Goal: Information Seeking & Learning: Learn about a topic

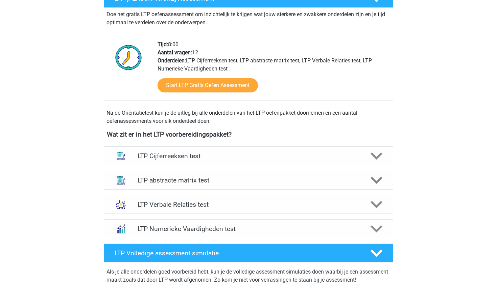
scroll to position [145, 0]
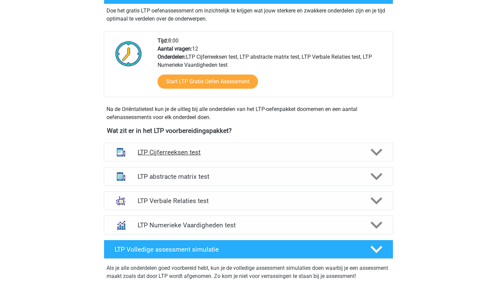
click at [225, 147] on div "LTP Cijferreeksen test" at bounding box center [248, 152] width 289 height 19
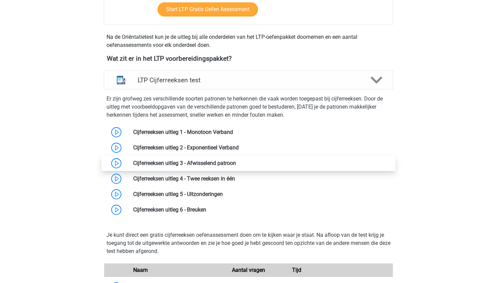
scroll to position [217, 0]
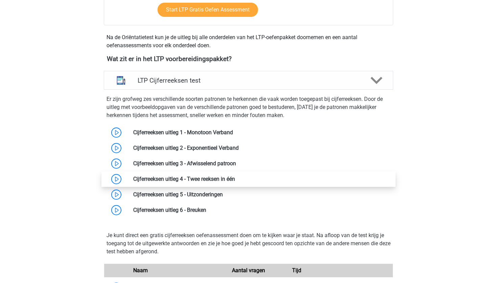
click at [235, 182] on link at bounding box center [235, 179] width 0 height 6
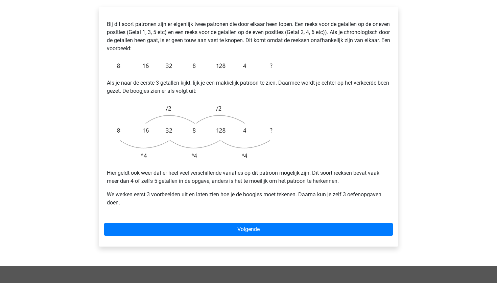
scroll to position [127, 0]
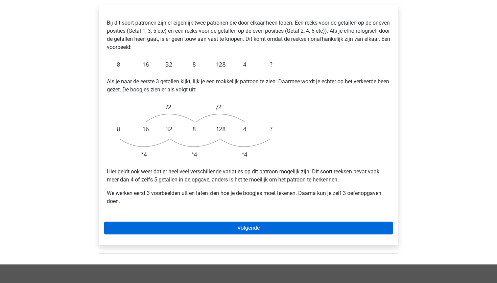
click at [271, 222] on link "Volgende" at bounding box center [248, 228] width 288 height 13
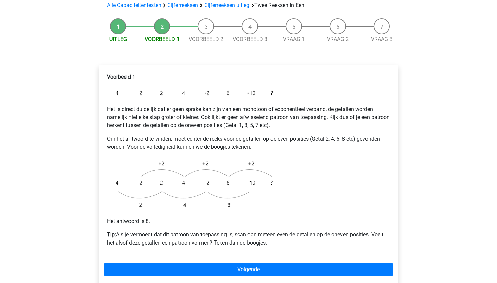
scroll to position [88, 0]
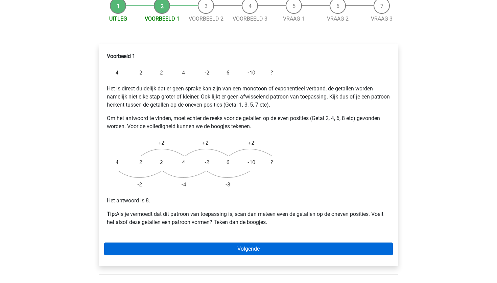
click at [211, 243] on link "Volgende" at bounding box center [248, 249] width 288 height 13
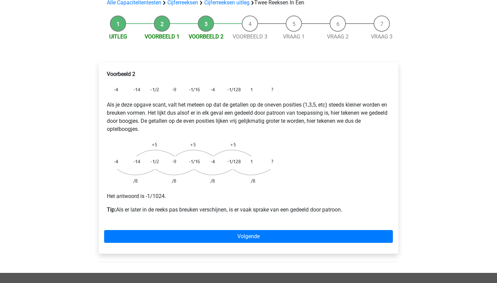
scroll to position [76, 0]
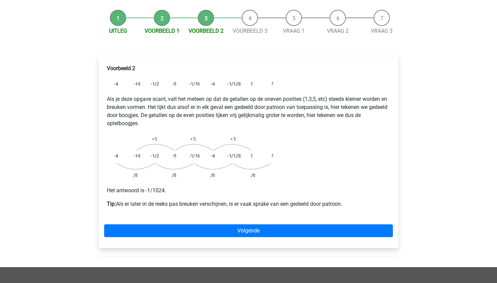
click at [257, 225] on div "Voorbeeld 2 Als je deze opgave scant, valt het meteen op dat de getallen op de …" at bounding box center [248, 152] width 299 height 192
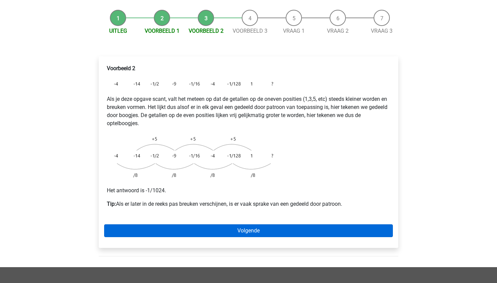
click at [261, 225] on link "Volgende" at bounding box center [248, 231] width 288 height 13
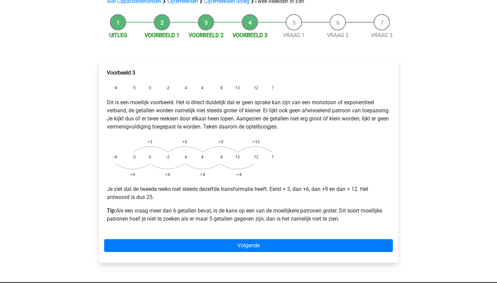
scroll to position [72, 0]
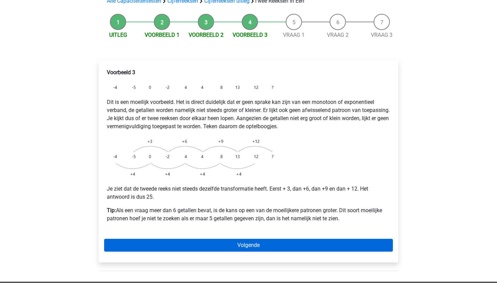
click at [264, 239] on link "Volgende" at bounding box center [248, 245] width 288 height 13
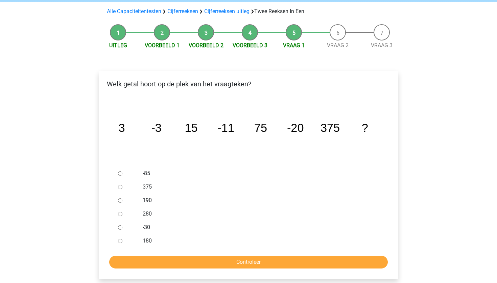
scroll to position [62, 0]
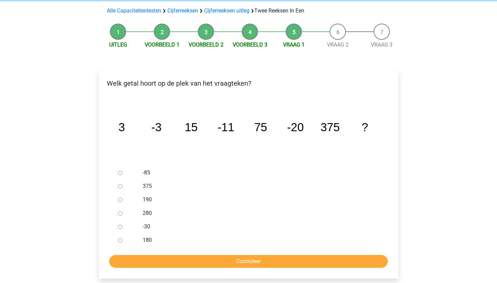
click at [122, 220] on div at bounding box center [126, 227] width 22 height 14
click at [119, 225] on input "-30" at bounding box center [120, 227] width 4 height 4
radio input "true"
click at [141, 255] on input "Controleer" at bounding box center [248, 261] width 278 height 13
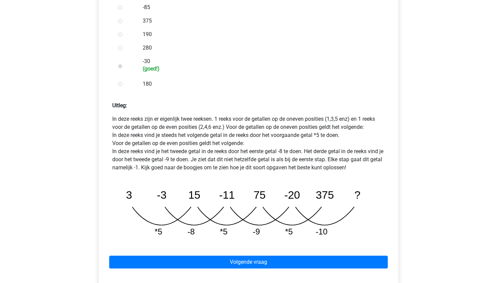
scroll to position [237, 0]
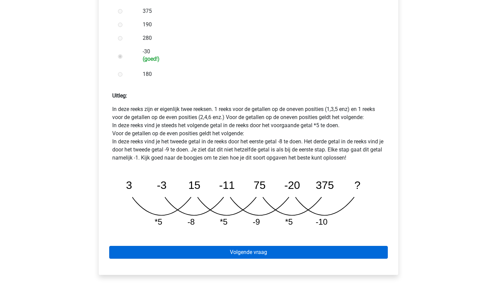
click at [251, 246] on link "Volgende vraag" at bounding box center [248, 252] width 278 height 13
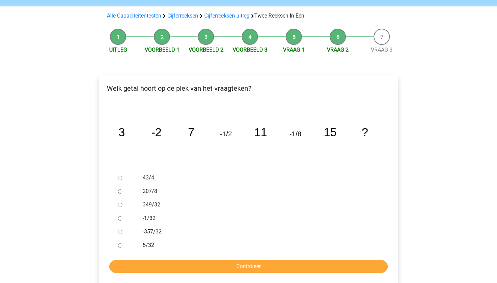
scroll to position [59, 0]
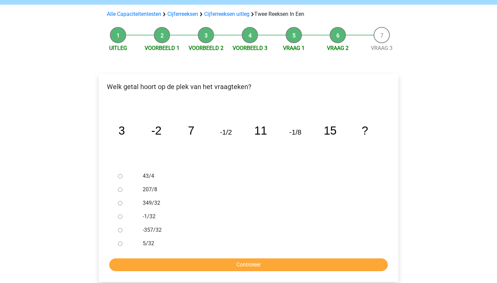
drag, startPoint x: 242, startPoint y: 150, endPoint x: 173, endPoint y: 132, distance: 71.4
click at [226, 145] on icon "image/svg+xml 3 -2 7 -1/2 11 -1/8 15 ?" at bounding box center [248, 135] width 278 height 70
click at [118, 215] on input "-1/32" at bounding box center [120, 217] width 4 height 4
radio input "true"
click at [170, 259] on input "Controleer" at bounding box center [248, 265] width 278 height 13
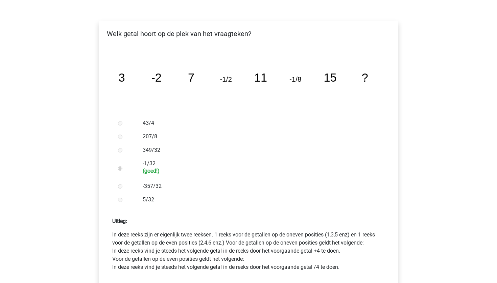
scroll to position [286, 0]
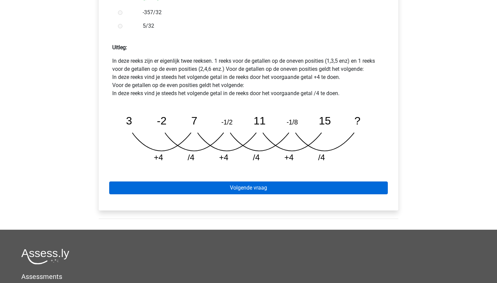
click at [216, 182] on link "Volgende vraag" at bounding box center [248, 188] width 278 height 13
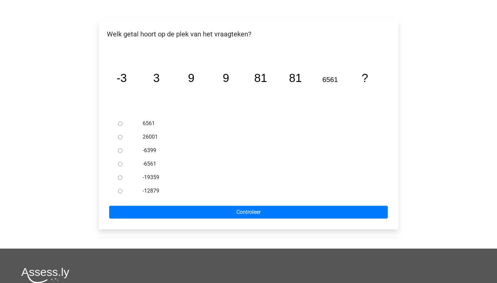
scroll to position [109, 0]
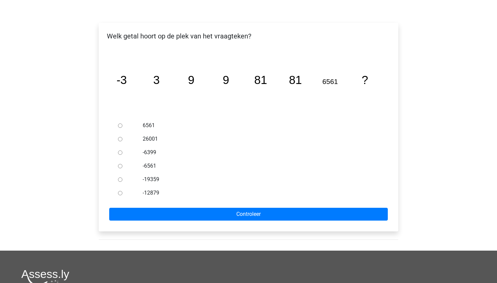
click at [177, 162] on label "-6561" at bounding box center [260, 166] width 234 height 8
click at [122, 164] on input "-6561" at bounding box center [120, 166] width 4 height 4
radio input "true"
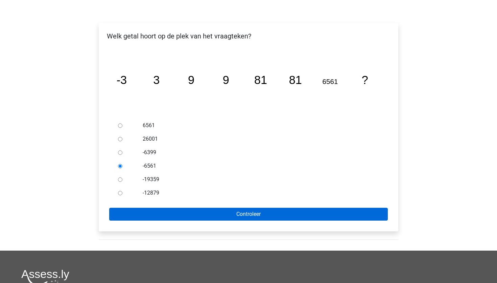
click at [191, 208] on input "Controleer" at bounding box center [248, 214] width 278 height 13
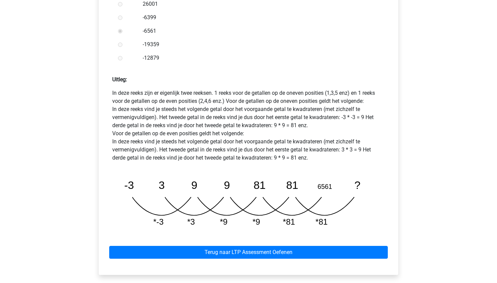
scroll to position [247, 0]
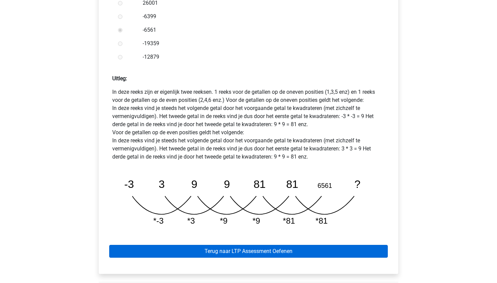
click at [211, 245] on link "Terug naar LTP Assessment Oefenen" at bounding box center [248, 251] width 278 height 13
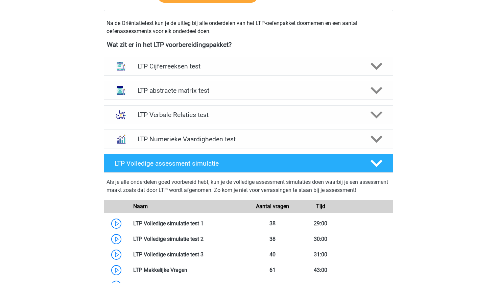
scroll to position [209, 0]
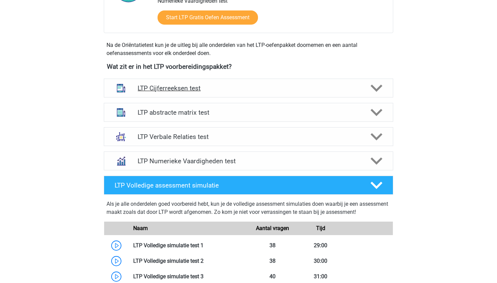
click at [258, 89] on h4 "LTP Cijferreeksen test" at bounding box center [247, 88] width 221 height 8
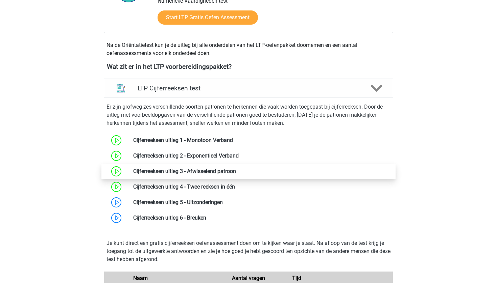
scroll to position [224, 0]
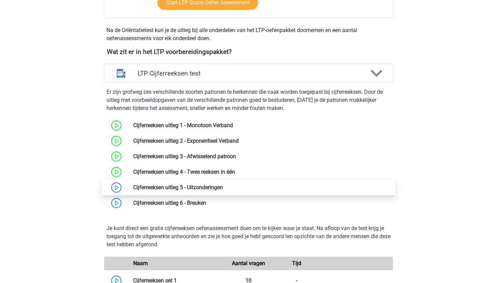
click at [223, 190] on link at bounding box center [223, 187] width 0 height 6
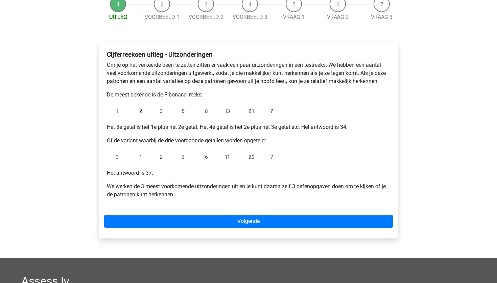
scroll to position [79, 0]
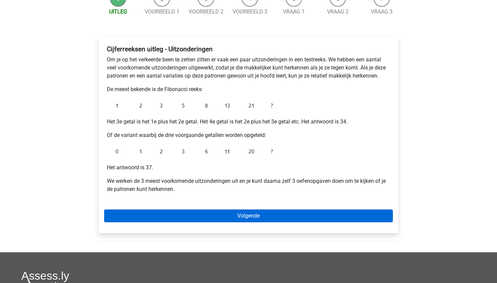
click at [217, 211] on link "Volgende" at bounding box center [248, 216] width 288 height 13
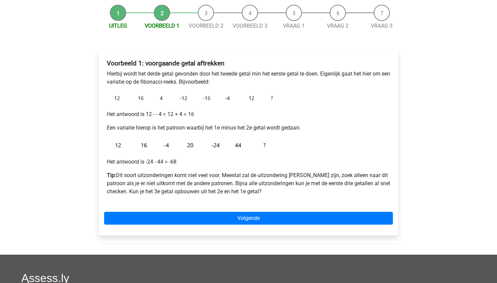
scroll to position [65, 0]
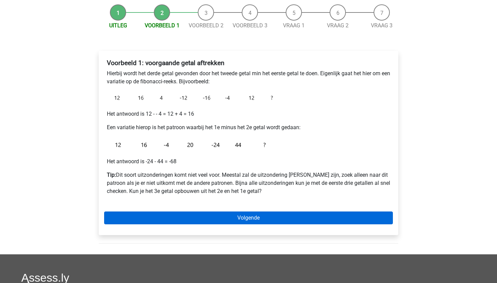
click at [247, 212] on link "Volgende" at bounding box center [248, 218] width 288 height 13
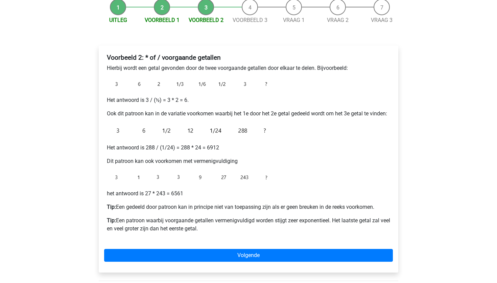
scroll to position [83, 0]
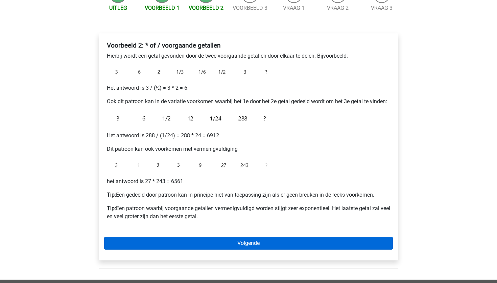
click at [231, 240] on link "Volgende" at bounding box center [248, 243] width 288 height 13
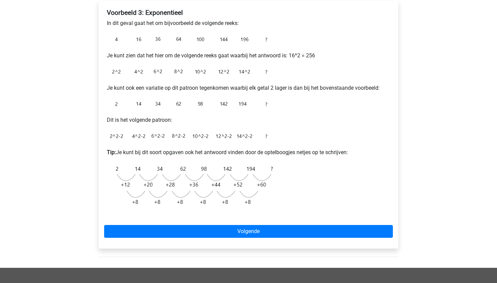
scroll to position [121, 0]
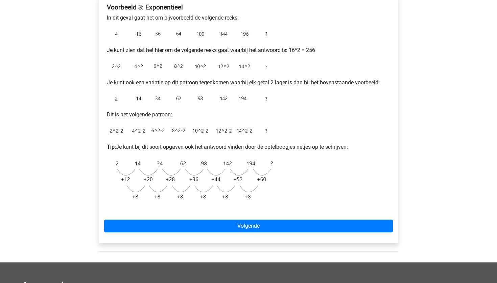
click at [206, 218] on div "Voorbeeld 3: Exponentieel In dit geval gaat het om bijvoorbeeld de volgende ree…" at bounding box center [248, 119] width 299 height 248
click at [209, 235] on div "Voorbeeld 3: Exponentieel In dit geval gaat het om bijvoorbeeld de volgende ree…" at bounding box center [248, 119] width 299 height 248
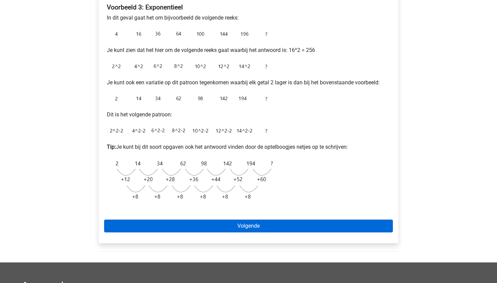
click at [221, 226] on link "Volgende" at bounding box center [248, 226] width 288 height 13
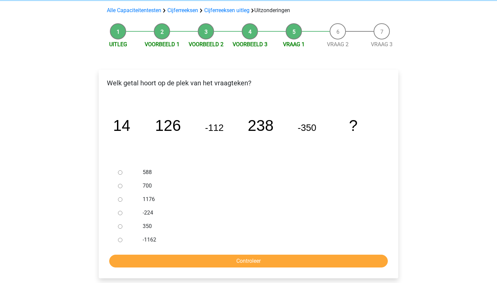
scroll to position [66, 0]
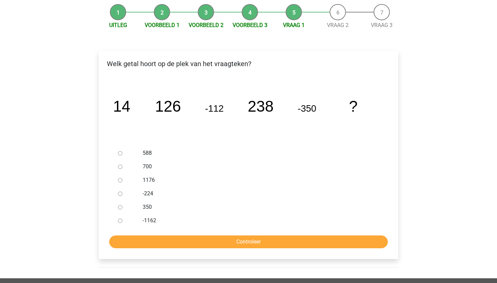
click at [118, 196] on input "-224" at bounding box center [120, 194] width 4 height 4
radio input "true"
click at [154, 239] on input "Controleer" at bounding box center [248, 242] width 278 height 13
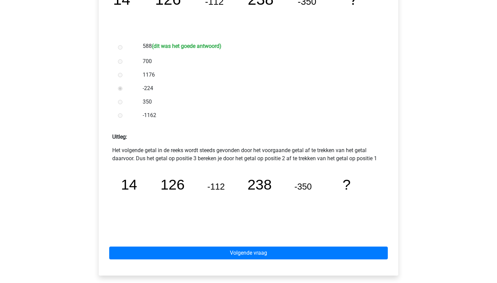
scroll to position [193, 0]
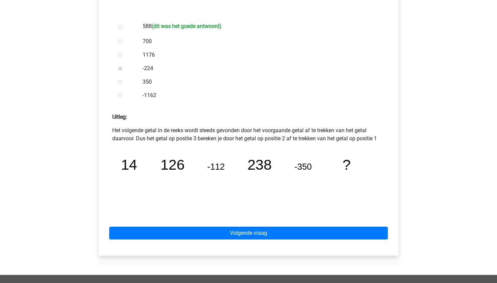
click at [280, 225] on div "Volgende vraag" at bounding box center [248, 231] width 288 height 37
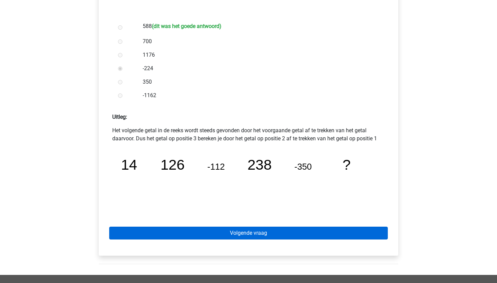
click at [280, 235] on link "Volgende vraag" at bounding box center [248, 233] width 278 height 13
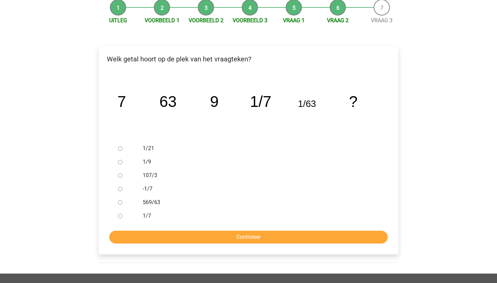
scroll to position [72, 0]
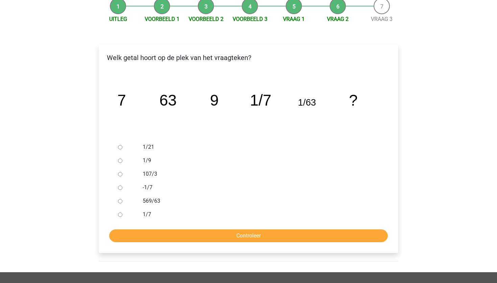
click at [189, 192] on label "-1/7" at bounding box center [260, 188] width 234 height 8
click at [122, 190] on input "-1/7" at bounding box center [120, 188] width 4 height 4
radio input "true"
click at [189, 192] on label "-1/7" at bounding box center [260, 188] width 234 height 8
click at [122, 190] on input "-1/7" at bounding box center [120, 188] width 4 height 4
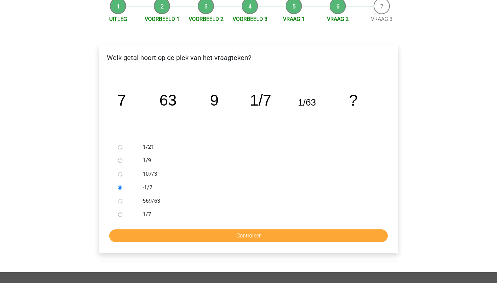
click at [191, 227] on form "1/21 1/9 107/3 -1/7 569/63 1/7 Controleer" at bounding box center [248, 192] width 288 height 102
click at [191, 235] on input "Controleer" at bounding box center [248, 236] width 278 height 13
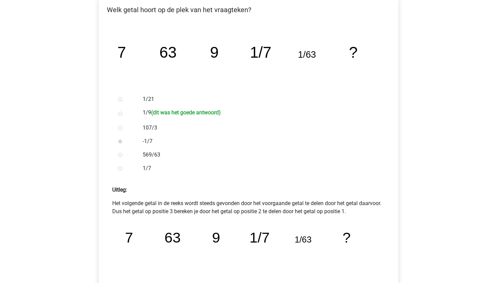
scroll to position [151, 0]
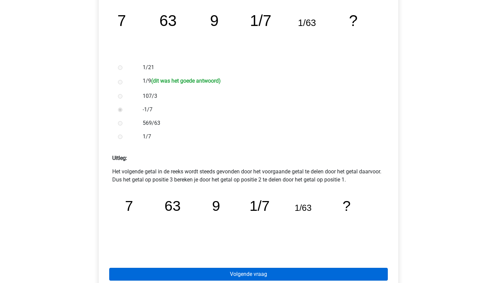
click at [205, 273] on link "Volgende vraag" at bounding box center [248, 274] width 278 height 13
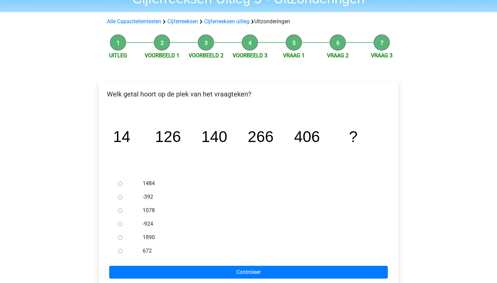
scroll to position [57, 0]
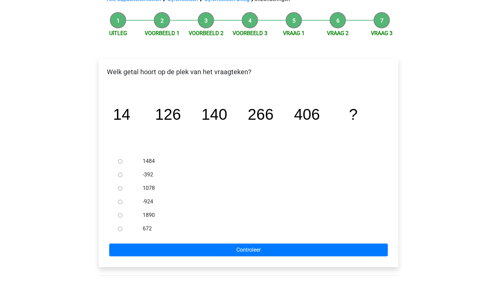
click at [192, 178] on label "-392" at bounding box center [260, 175] width 234 height 8
click at [122, 177] on input "-392" at bounding box center [120, 175] width 4 height 4
radio input "true"
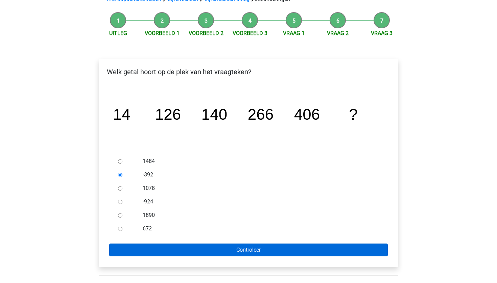
click at [201, 249] on input "Controleer" at bounding box center [248, 250] width 278 height 13
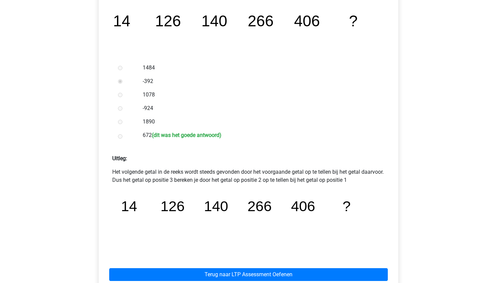
scroll to position [244, 0]
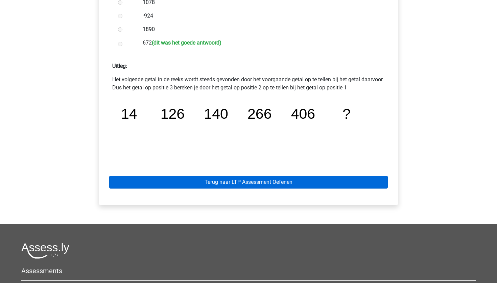
click at [239, 184] on link "Terug naar LTP Assessment Oefenen" at bounding box center [248, 182] width 278 height 13
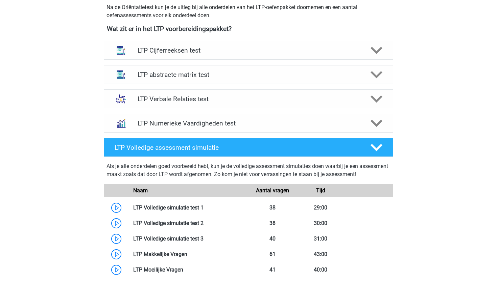
scroll to position [257, 0]
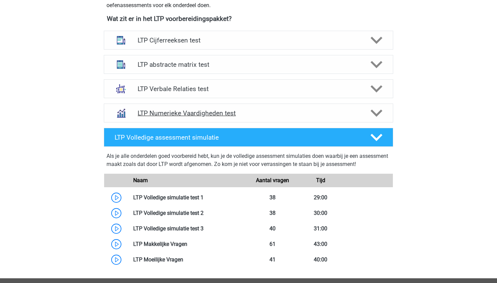
click at [276, 111] on h4 "LTP Numerieke Vaardigheden test" at bounding box center [247, 113] width 221 height 8
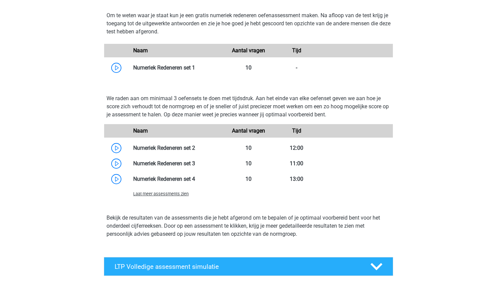
scroll to position [414, 0]
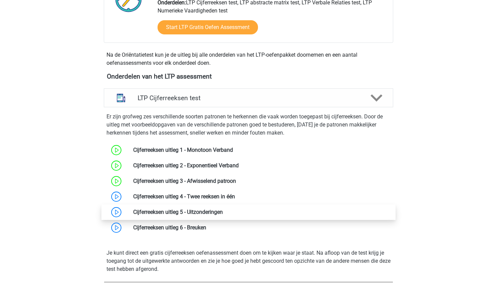
scroll to position [220, 0]
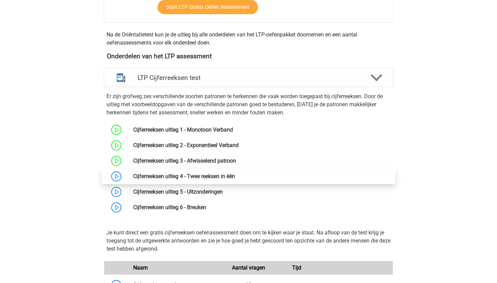
click at [235, 180] on link at bounding box center [235, 176] width 0 height 6
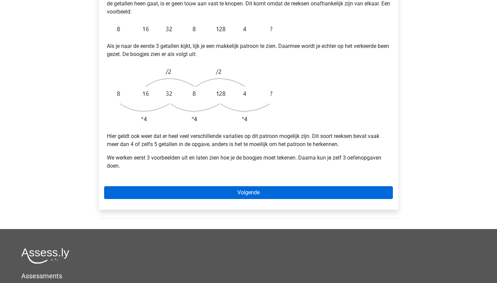
scroll to position [162, 0]
click at [226, 186] on link "Volgende" at bounding box center [248, 192] width 288 height 13
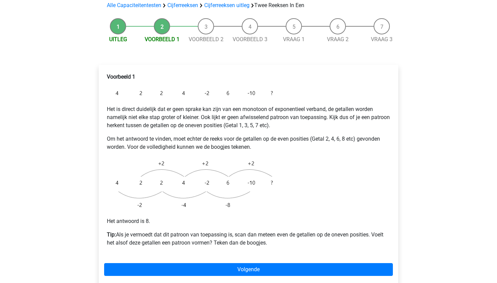
scroll to position [117, 0]
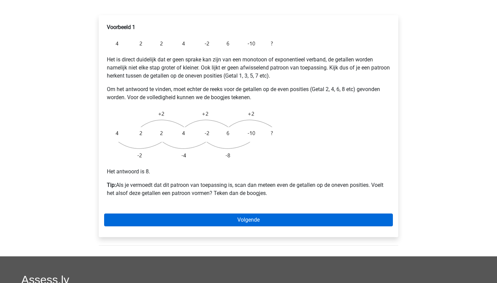
click at [263, 214] on link "Volgende" at bounding box center [248, 220] width 288 height 13
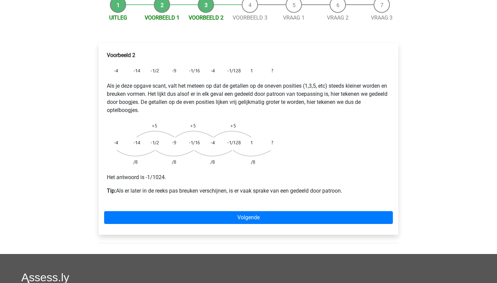
scroll to position [156, 0]
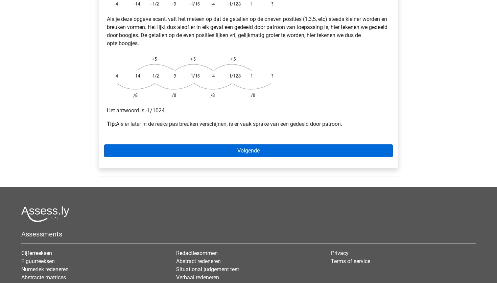
click at [283, 145] on link "Volgende" at bounding box center [248, 151] width 288 height 13
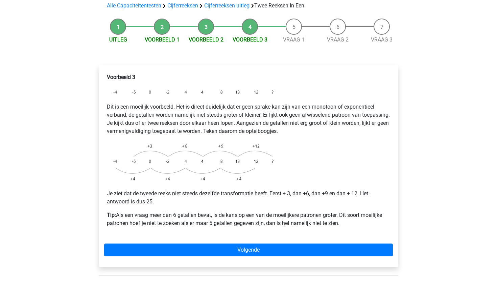
scroll to position [77, 0]
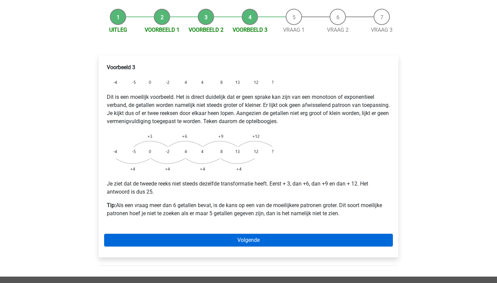
click at [262, 234] on link "Volgende" at bounding box center [248, 240] width 288 height 13
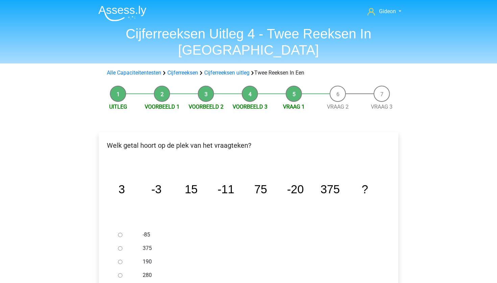
scroll to position [76, 0]
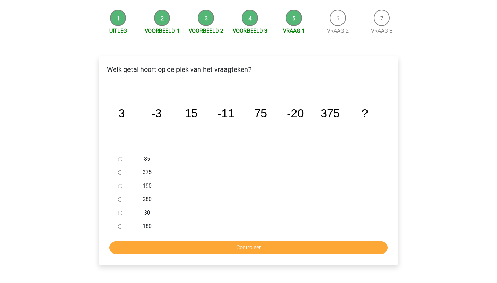
click at [147, 206] on div "-30" at bounding box center [259, 213] width 244 height 14
click at [121, 171] on input "375" at bounding box center [120, 173] width 4 height 4
radio input "true"
click at [119, 184] on input "190" at bounding box center [120, 186] width 4 height 4
radio input "true"
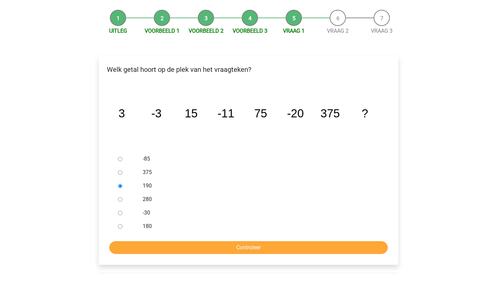
click at [119, 211] on input "-30" at bounding box center [120, 213] width 4 height 4
radio input "true"
click at [132, 242] on input "Controleer" at bounding box center [248, 248] width 278 height 13
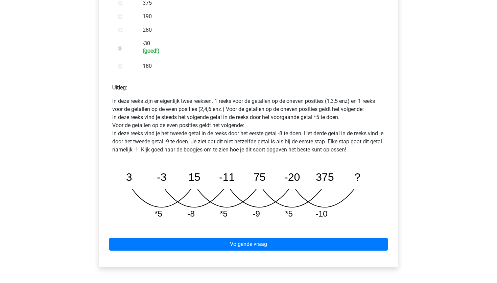
scroll to position [289, 0]
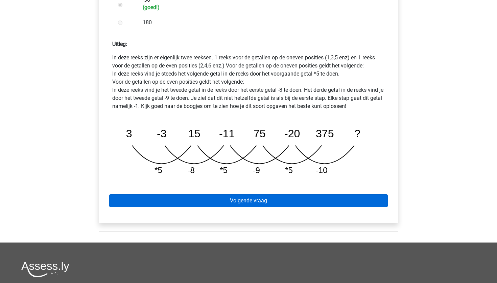
click at [276, 195] on link "Volgende vraag" at bounding box center [248, 201] width 278 height 13
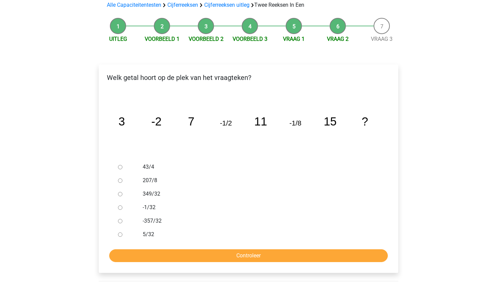
scroll to position [74, 0]
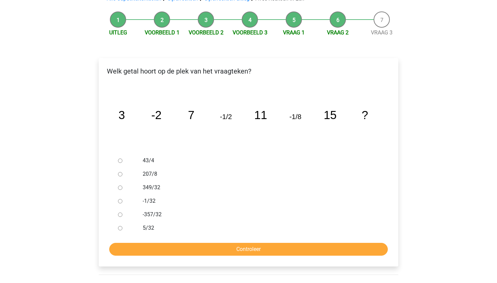
click at [121, 199] on input "-1/32" at bounding box center [120, 201] width 4 height 4
radio input "true"
click at [138, 243] on input "Controleer" at bounding box center [248, 249] width 278 height 13
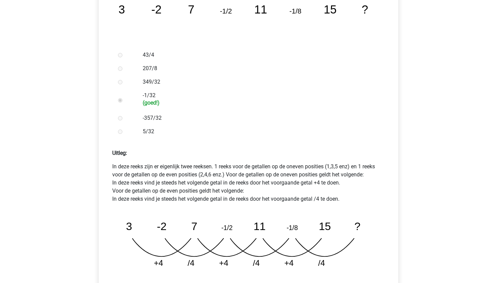
scroll to position [206, 0]
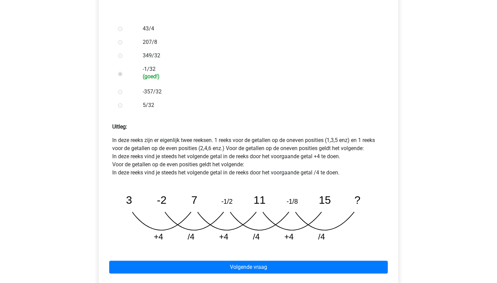
click at [203, 248] on div "Volgende vraag" at bounding box center [248, 266] width 288 height 37
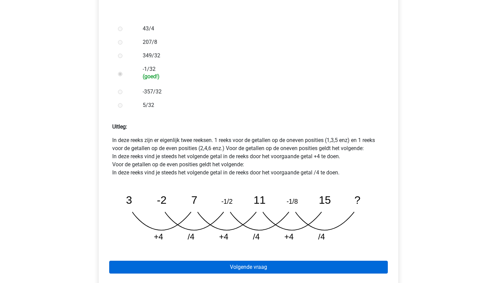
click at [208, 261] on link "Volgende vraag" at bounding box center [248, 267] width 278 height 13
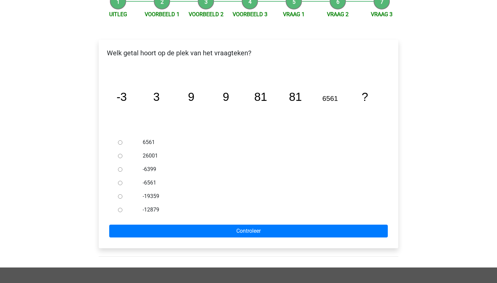
scroll to position [104, 0]
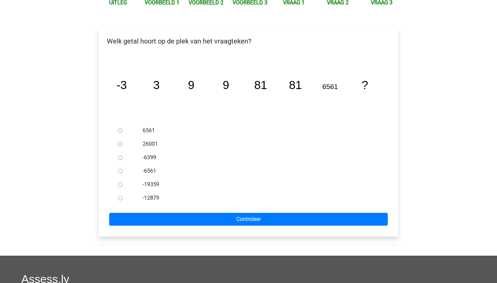
click at [145, 154] on label "-6399" at bounding box center [260, 158] width 234 height 8
click at [122, 156] on input "-6399" at bounding box center [120, 158] width 4 height 4
radio input "true"
click at [144, 127] on label "6561" at bounding box center [260, 131] width 234 height 8
click at [122, 129] on input "6561" at bounding box center [120, 131] width 4 height 4
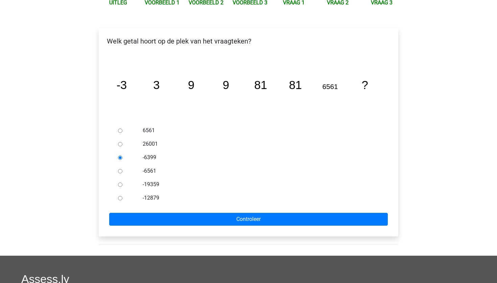
radio input "true"
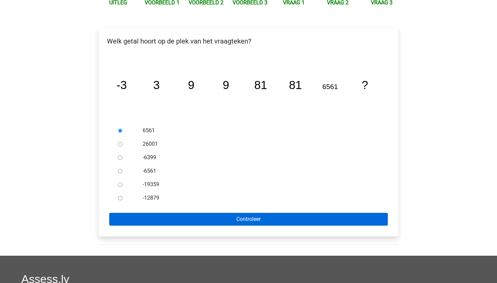
click at [156, 213] on input "Controleer" at bounding box center [248, 219] width 278 height 13
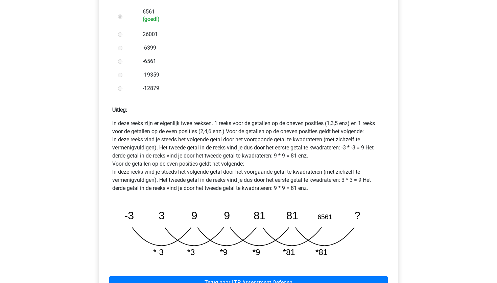
scroll to position [322, 0]
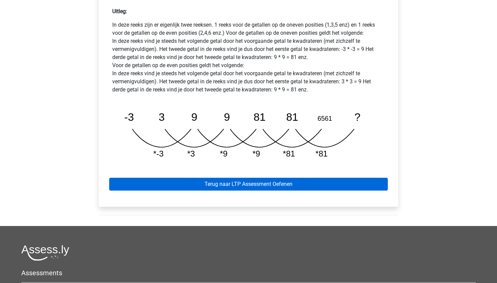
click at [180, 178] on link "Terug naar LTP Assessment Oefenen" at bounding box center [248, 184] width 278 height 13
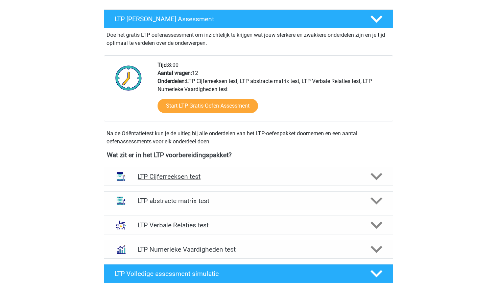
click at [220, 179] on h4 "LTP Cijferreeksen test" at bounding box center [247, 177] width 221 height 8
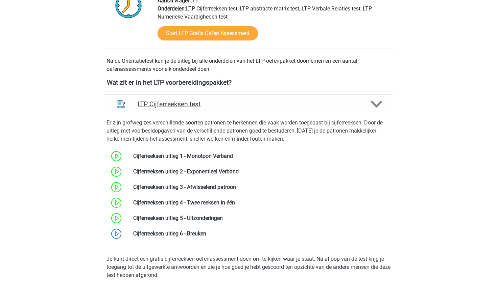
scroll to position [216, 0]
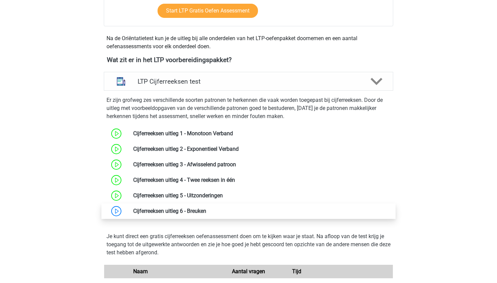
click at [206, 214] on link at bounding box center [206, 211] width 0 height 6
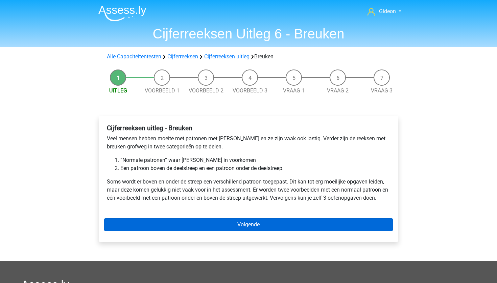
click at [167, 225] on link "Volgende" at bounding box center [248, 225] width 288 height 13
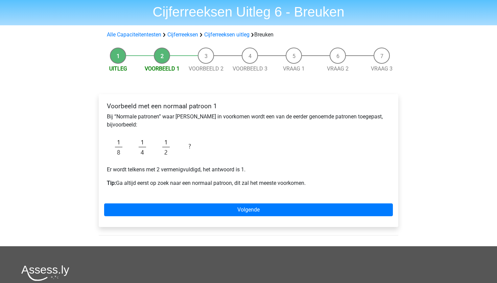
scroll to position [22, 0]
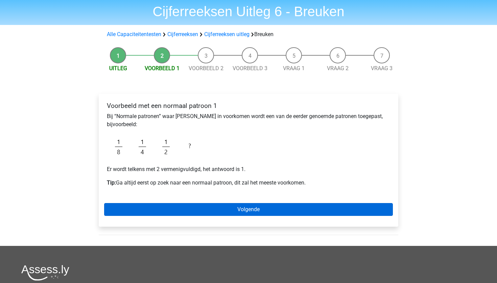
click at [183, 211] on link "Volgende" at bounding box center [248, 209] width 288 height 13
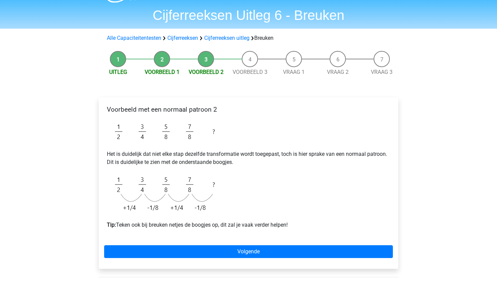
scroll to position [30, 0]
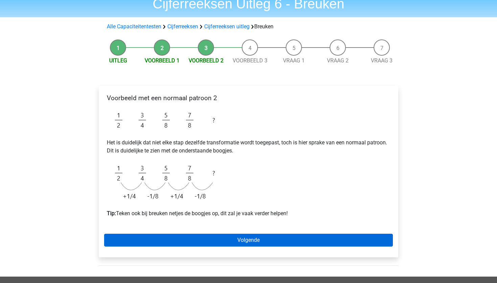
click at [222, 241] on link "Volgende" at bounding box center [248, 240] width 288 height 13
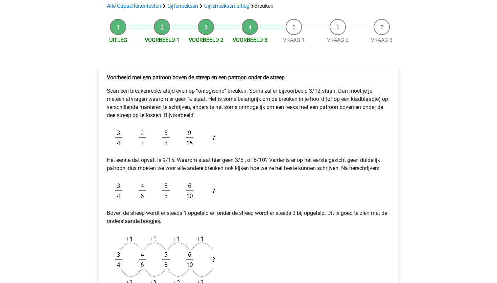
scroll to position [136, 0]
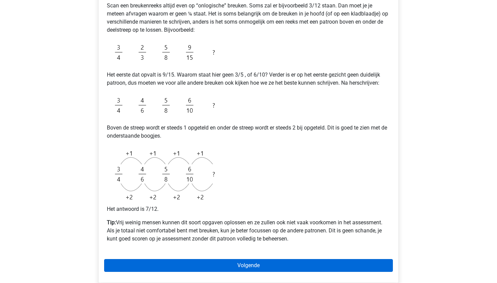
click at [212, 264] on link "Volgende" at bounding box center [248, 265] width 288 height 13
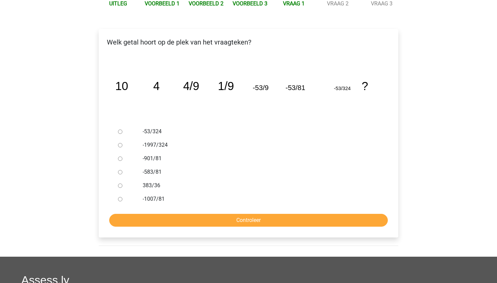
scroll to position [108, 0]
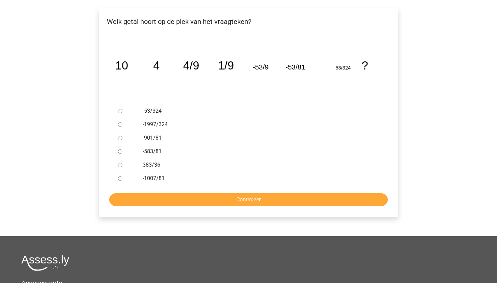
click at [157, 153] on label "-583/81" at bounding box center [260, 152] width 234 height 8
click at [122, 153] on input "-583/81" at bounding box center [120, 152] width 4 height 4
radio input "true"
click at [181, 215] on div "Welk getal hoort op de plek van het vraagteken? image/svg+xml 10 4 4/9 1/9 -53/…" at bounding box center [248, 112] width 299 height 209
click at [195, 201] on input "Controleer" at bounding box center [248, 200] width 278 height 13
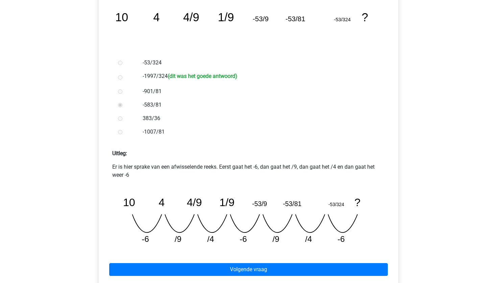
scroll to position [254, 0]
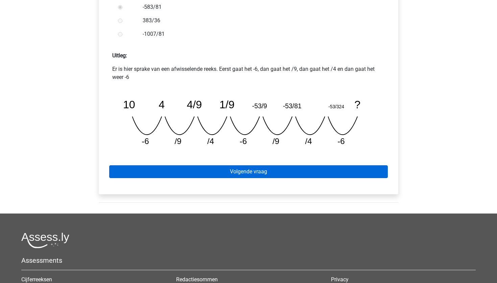
click at [246, 174] on link "Volgende vraag" at bounding box center [248, 172] width 278 height 13
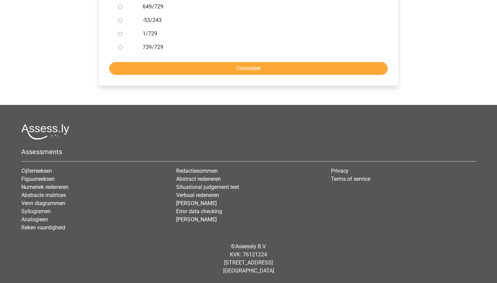
scroll to position [239, 0]
click at [250, 39] on div "1/729" at bounding box center [259, 34] width 244 height 14
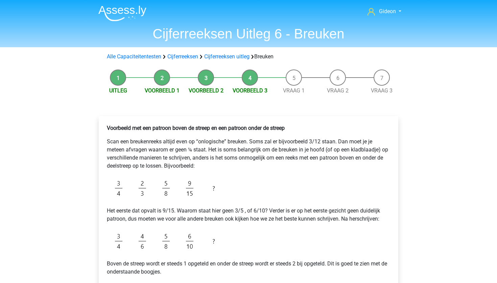
scroll to position [136, 0]
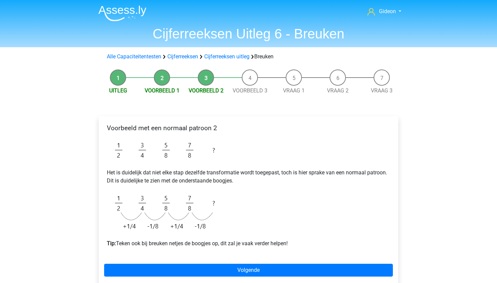
scroll to position [30, 0]
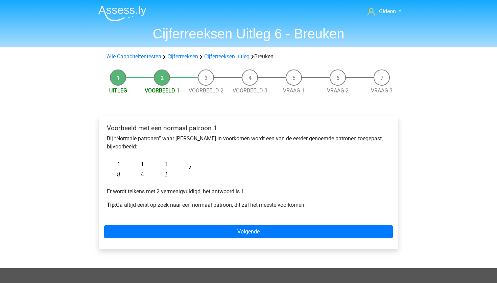
scroll to position [22, 0]
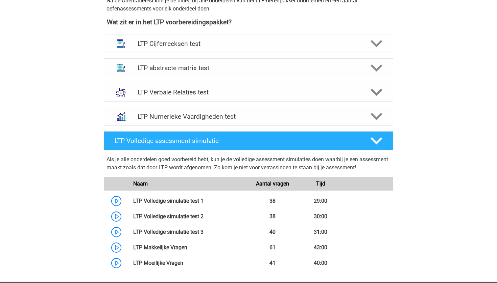
scroll to position [253, 0]
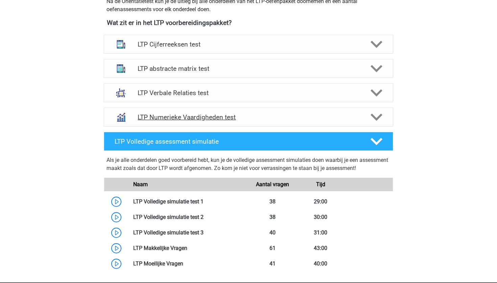
click at [205, 121] on div "LTP Numerieke Vaardigheden test" at bounding box center [248, 117] width 289 height 19
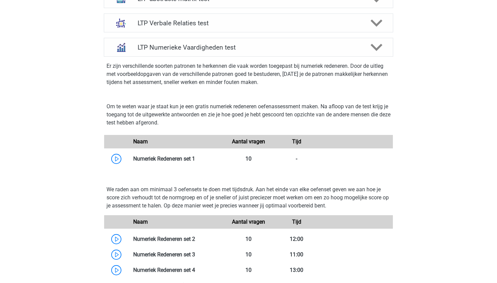
scroll to position [331, 0]
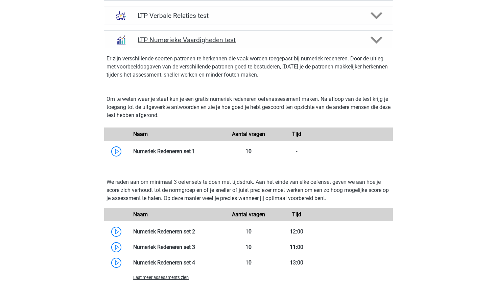
click at [366, 37] on div at bounding box center [375, 40] width 23 height 12
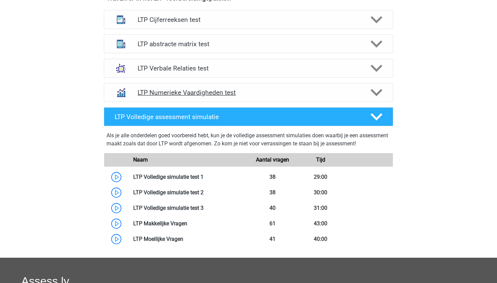
scroll to position [274, 0]
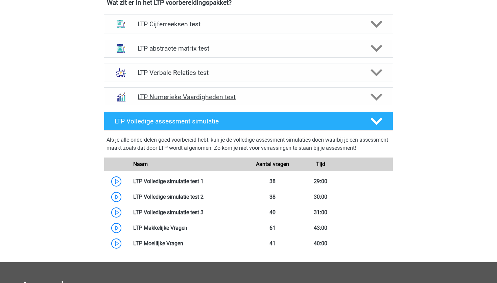
click at [361, 94] on div "LTP Numerieke Vaardigheden test" at bounding box center [247, 97] width 231 height 8
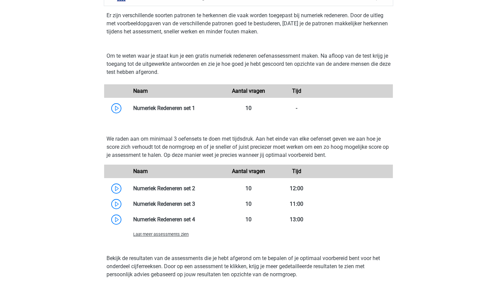
scroll to position [373, 0]
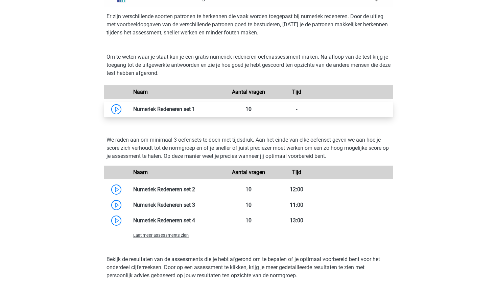
click at [195, 106] on link at bounding box center [195, 109] width 0 height 6
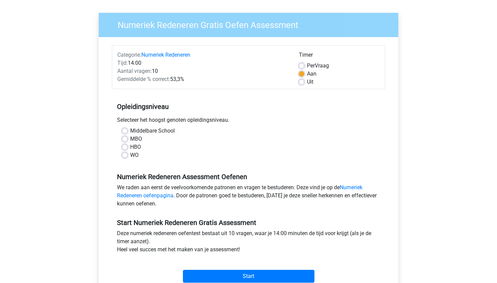
scroll to position [52, 0]
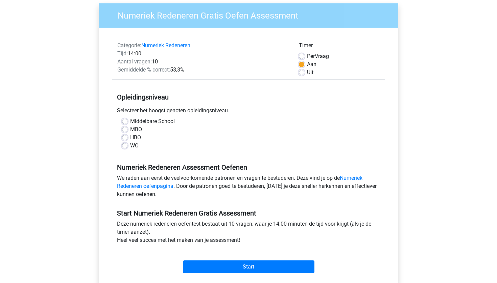
click at [130, 144] on label "WO" at bounding box center [134, 146] width 8 height 8
click at [126, 144] on input "WO" at bounding box center [124, 145] width 5 height 7
radio input "true"
click at [130, 120] on label "Middelbare School" at bounding box center [152, 122] width 45 height 8
click at [126, 120] on input "Middelbare School" at bounding box center [124, 121] width 5 height 7
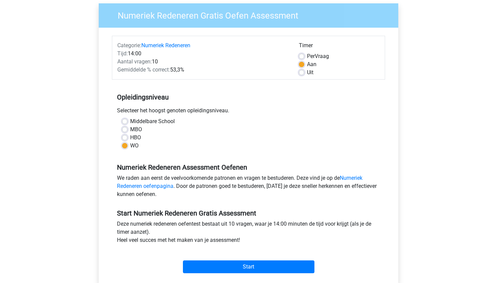
radio input "true"
click at [161, 186] on link "Numeriek Redeneren oefenpagina" at bounding box center [239, 182] width 245 height 15
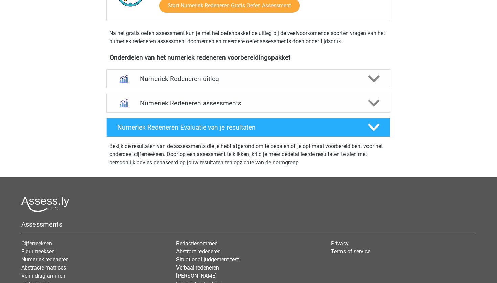
scroll to position [218, 0]
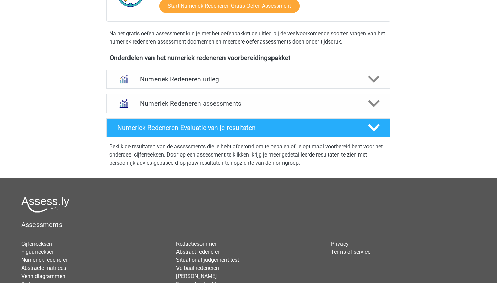
click at [236, 78] on h4 "Numeriek Redeneren uitleg" at bounding box center [248, 79] width 217 height 8
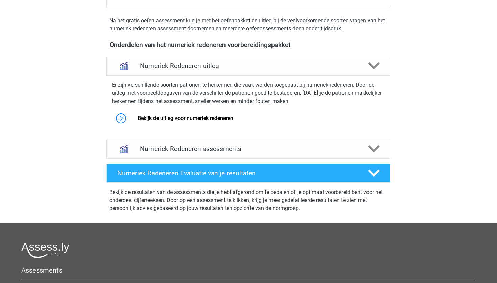
scroll to position [232, 0]
